Goal: Check status: Check status

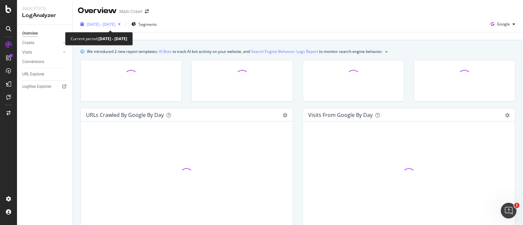
click at [115, 22] on span "[DATE] - [DATE]" at bounding box center [101, 25] width 29 height 6
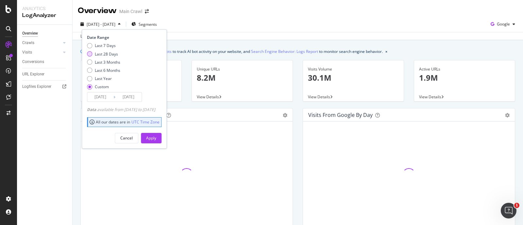
click at [106, 52] on div "Last 28 Days" at bounding box center [106, 54] width 23 height 6
type input "[DATE]"
click at [156, 136] on div "Apply" at bounding box center [151, 138] width 10 height 6
